Goal: Navigation & Orientation: Find specific page/section

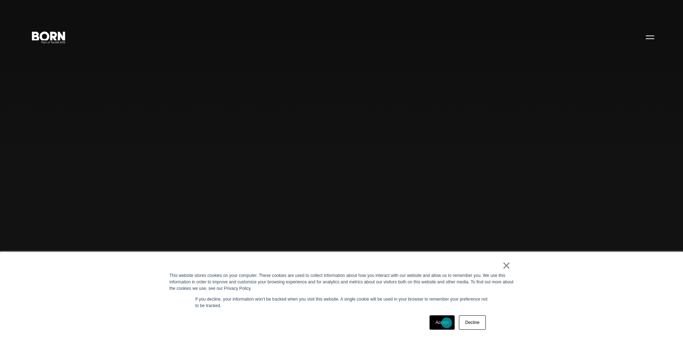
click at [447, 323] on link "Accept" at bounding box center [442, 322] width 25 height 14
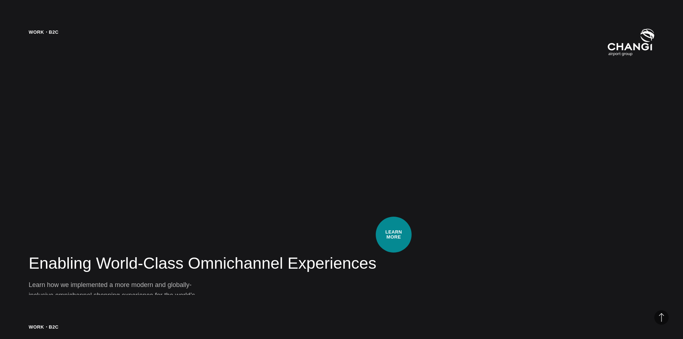
scroll to position [1399, 0]
click at [137, 166] on div "Work・B2C Enabling World-Class Omnichannel Experiences Learn how we implemented …" at bounding box center [341, 169] width 683 height 339
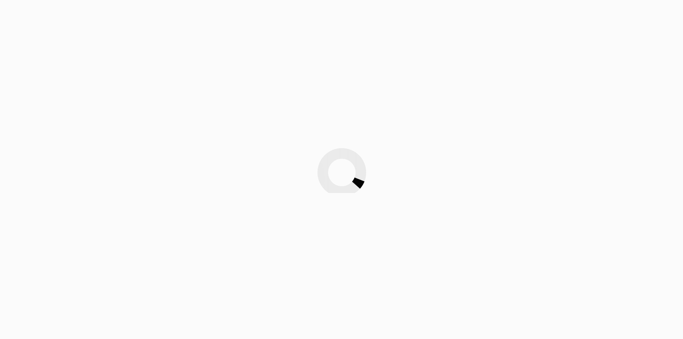
click at [95, 10] on div at bounding box center [341, 169] width 683 height 339
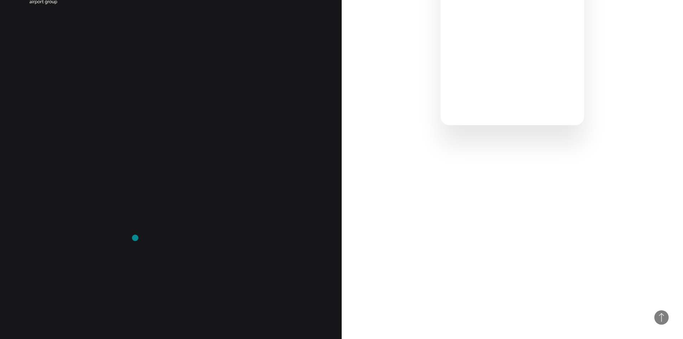
scroll to position [681, 0]
